Goal: Navigation & Orientation: Find specific page/section

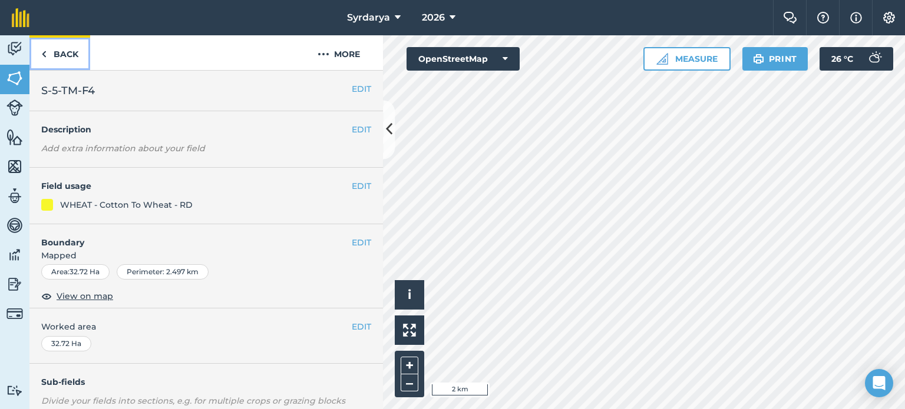
click at [48, 58] on link "Back" at bounding box center [59, 52] width 61 height 35
click at [42, 54] on img at bounding box center [43, 54] width 5 height 14
